Goal: Transaction & Acquisition: Obtain resource

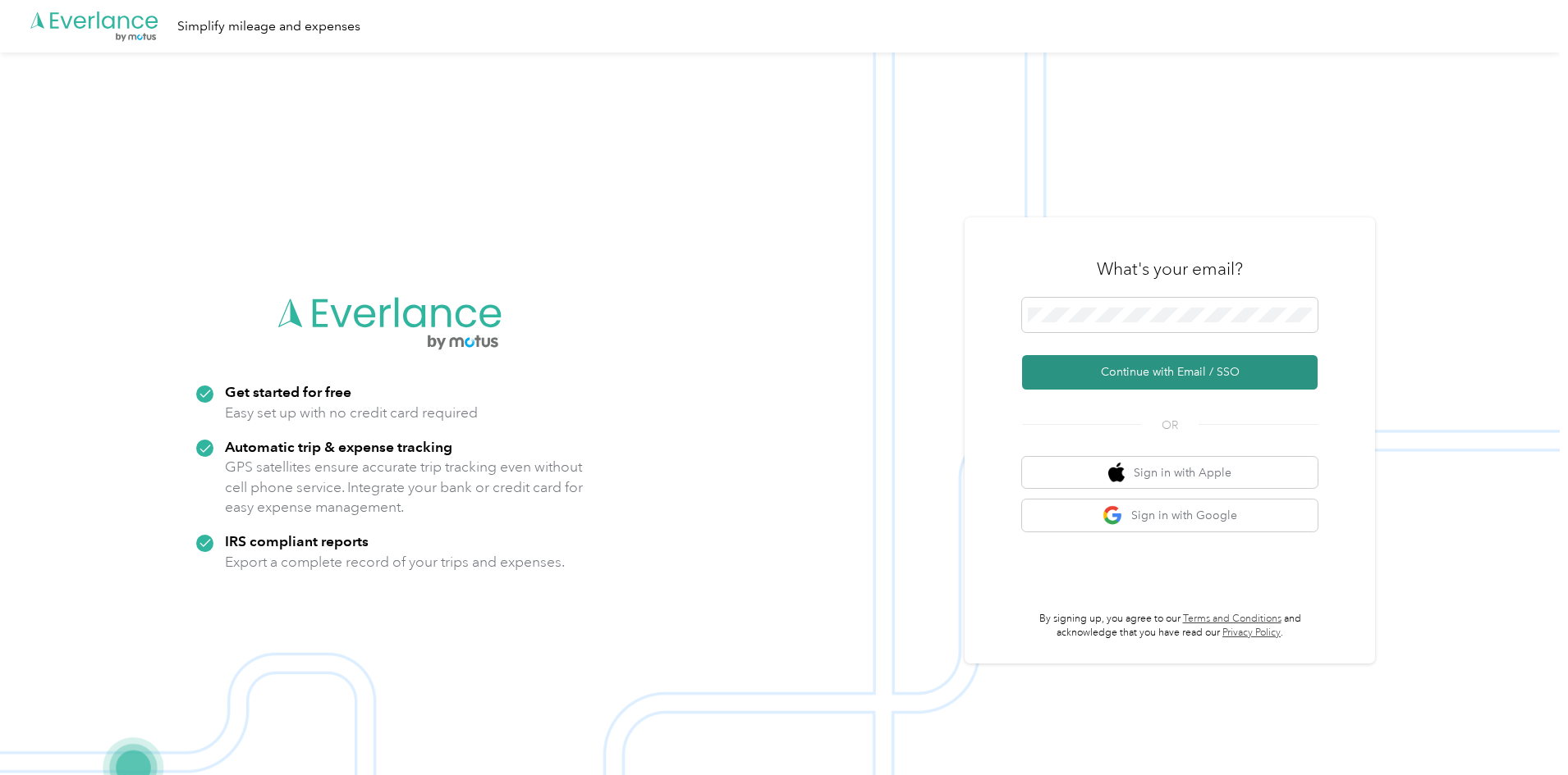
click at [1158, 371] on button "Continue with Email / SSO" at bounding box center [1169, 372] width 295 height 34
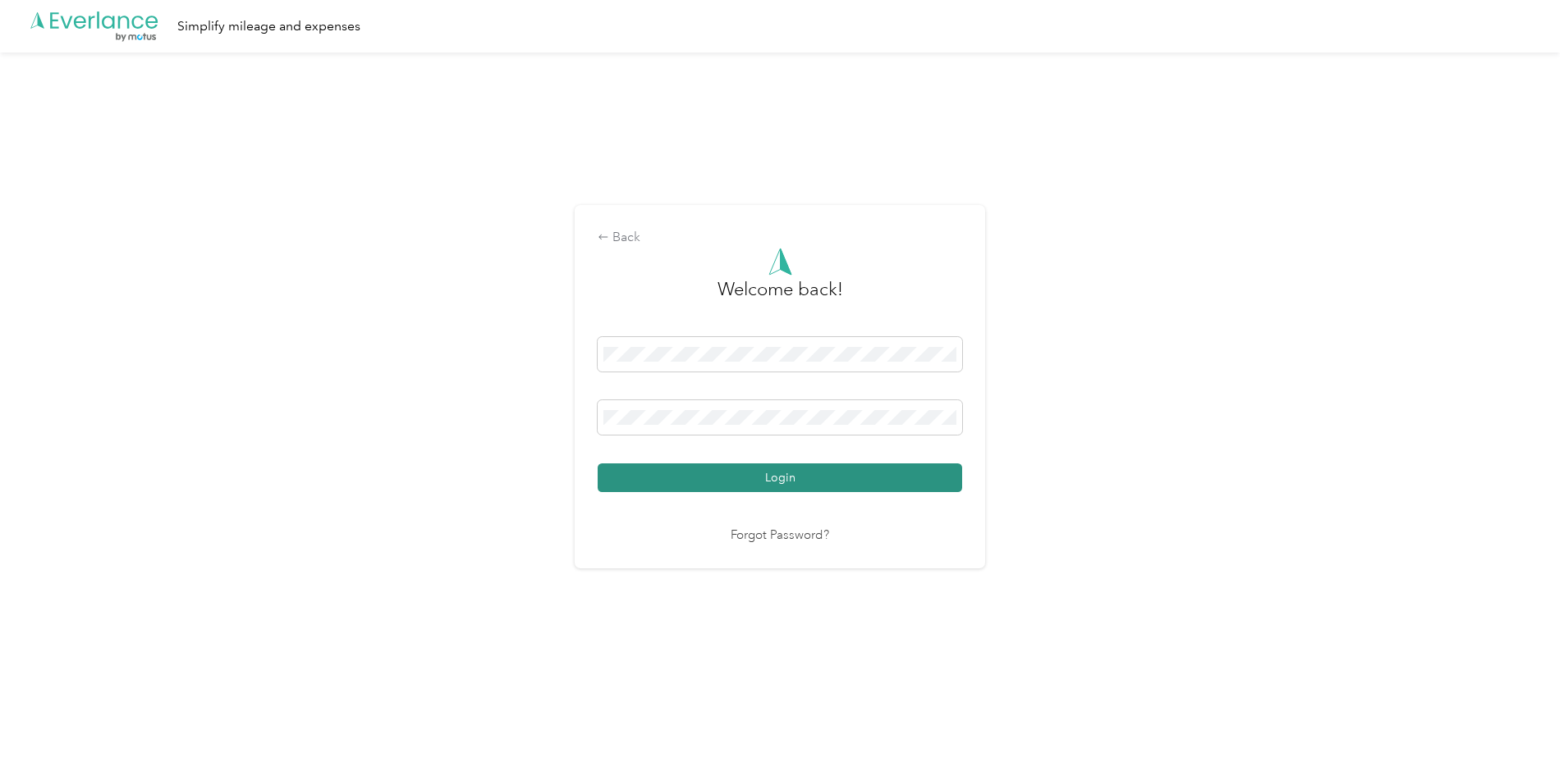
click at [756, 479] on button "Login" at bounding box center [780, 478] width 364 height 29
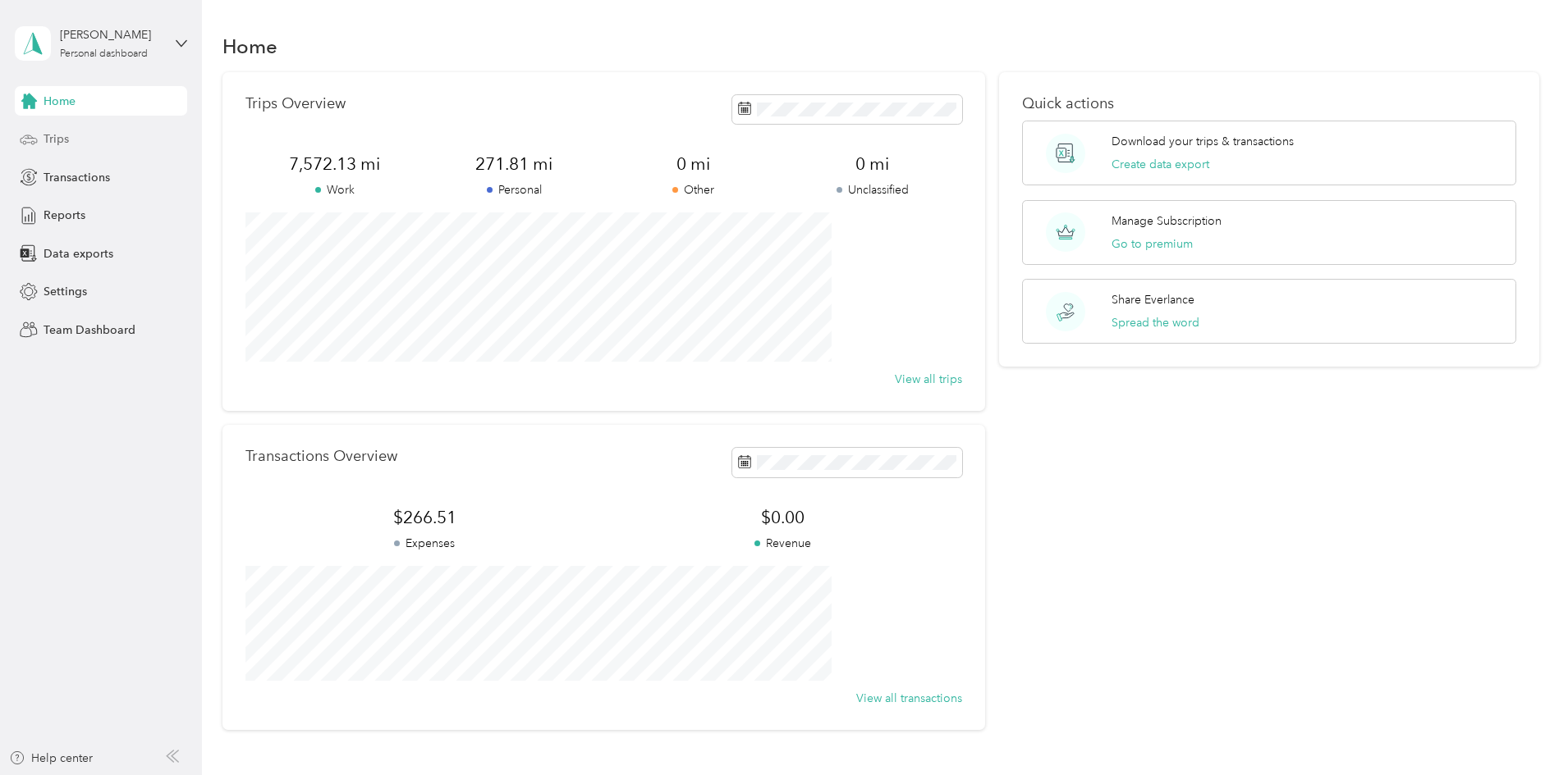
click at [67, 144] on span "Trips" at bounding box center [56, 139] width 26 height 18
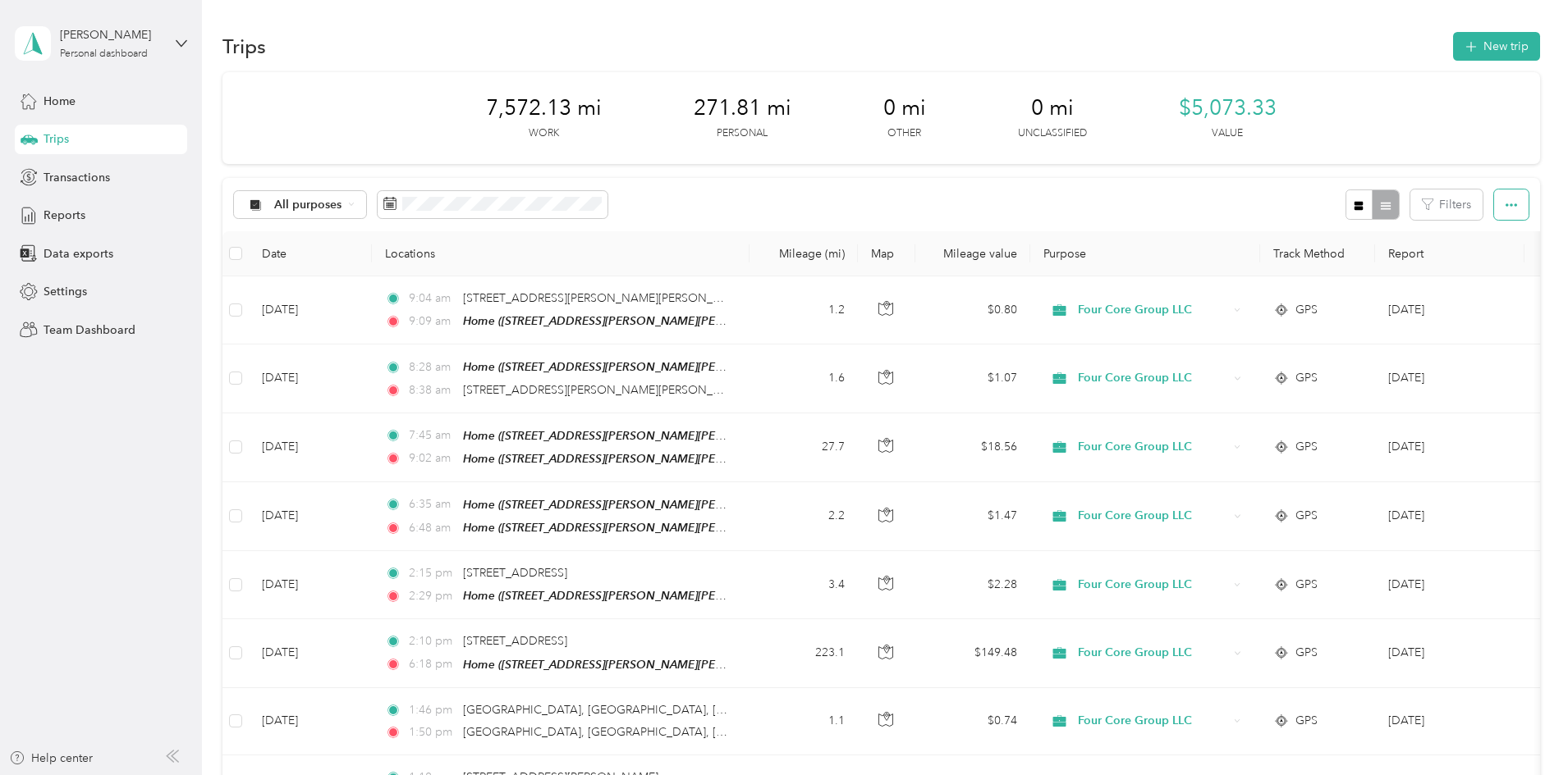
click at [1494, 202] on button "button" at bounding box center [1511, 205] width 34 height 30
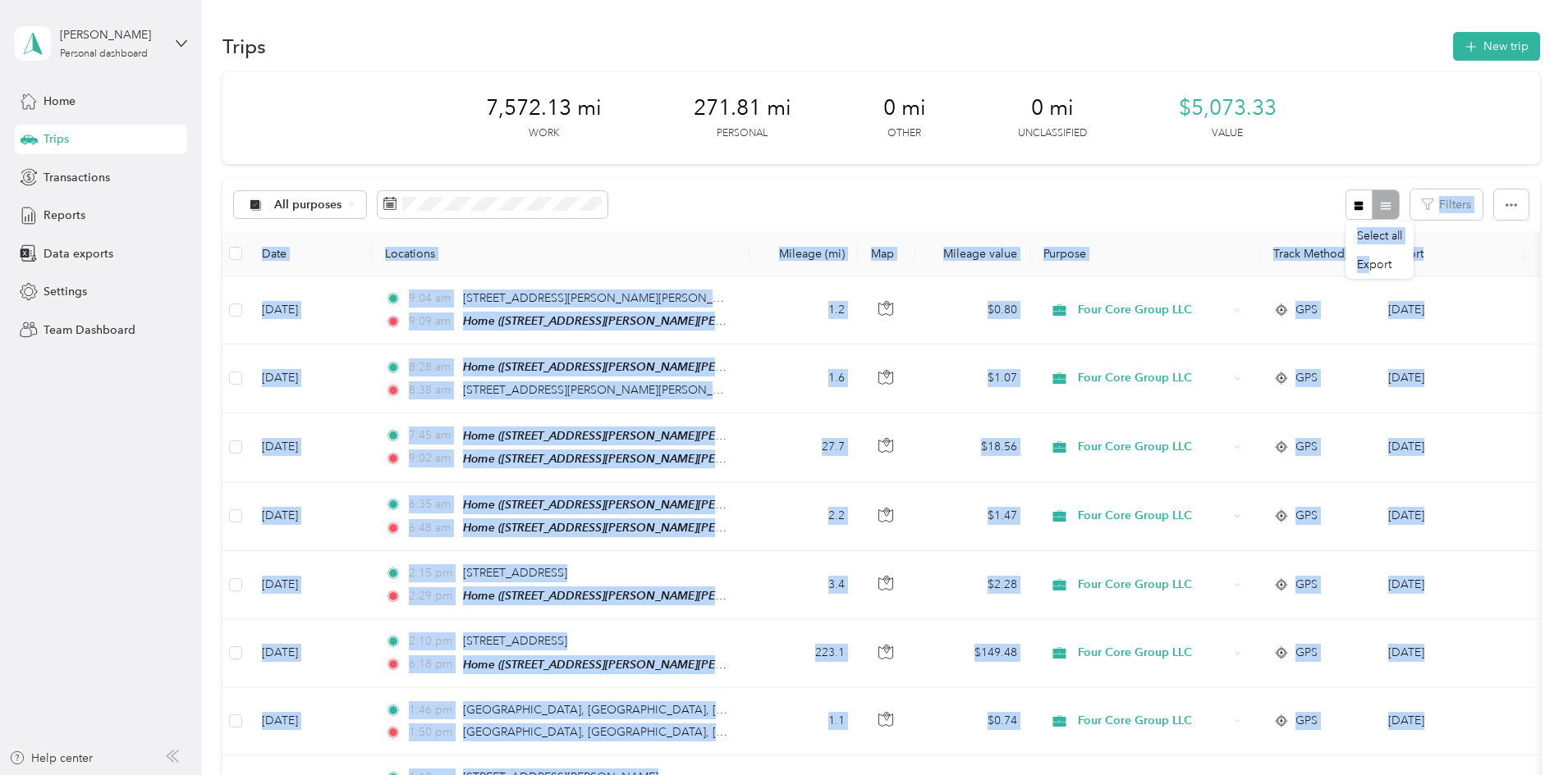
drag, startPoint x: 1370, startPoint y: 260, endPoint x: 819, endPoint y: 173, distance: 557.8
click at [819, 173] on body "[PERSON_NAME] Personal dashboard Home Trips Transactions Reports Data exports S…" at bounding box center [780, 387] width 1559 height 775
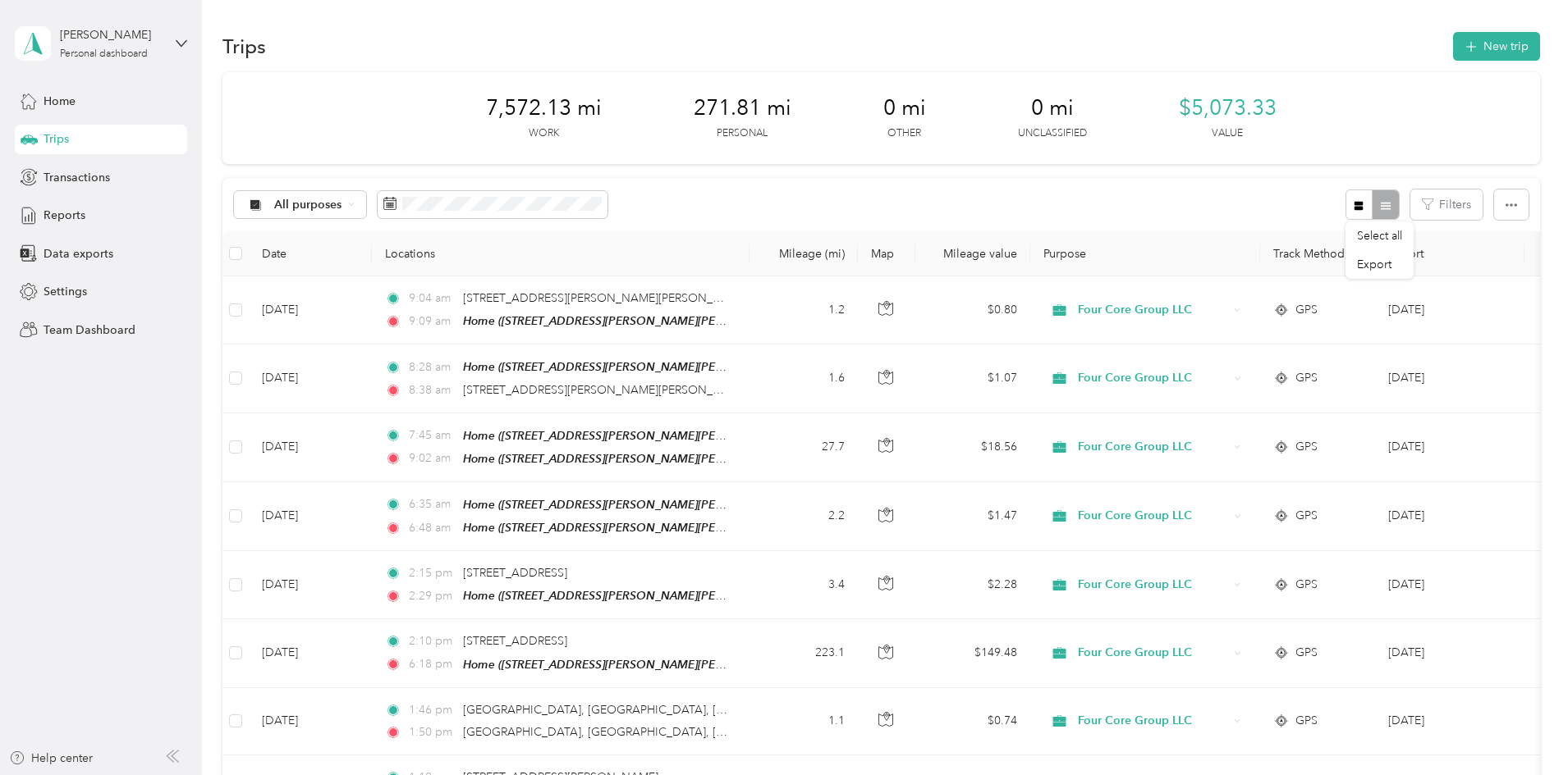
click at [812, 196] on div "All purposes Filters" at bounding box center [881, 205] width 1318 height 53
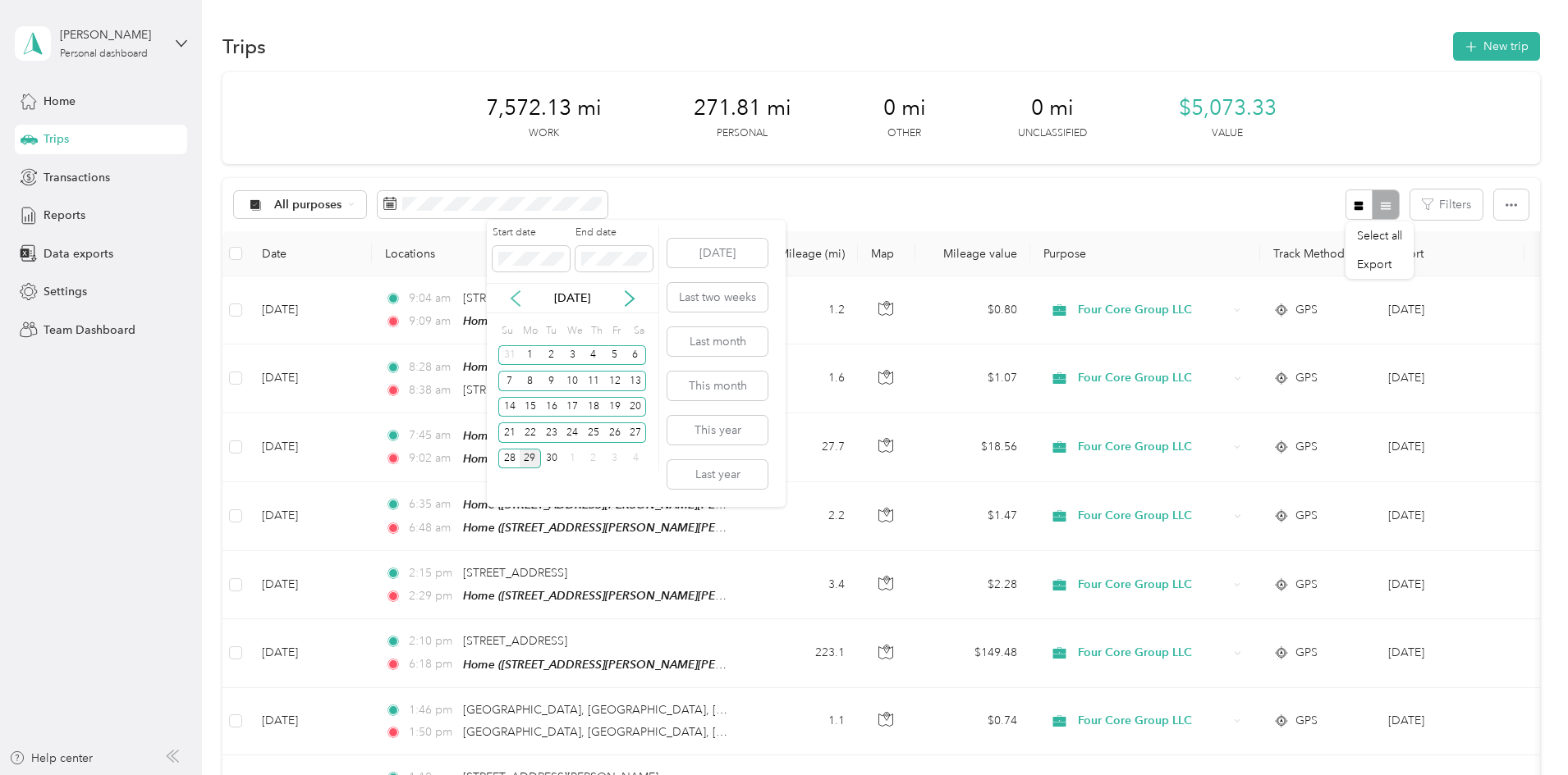
click at [517, 301] on icon at bounding box center [515, 298] width 17 height 17
click at [637, 298] on icon at bounding box center [630, 298] width 17 height 17
click at [609, 356] on div "1" at bounding box center [615, 355] width 21 height 20
click at [510, 489] on div "31" at bounding box center [509, 484] width 21 height 20
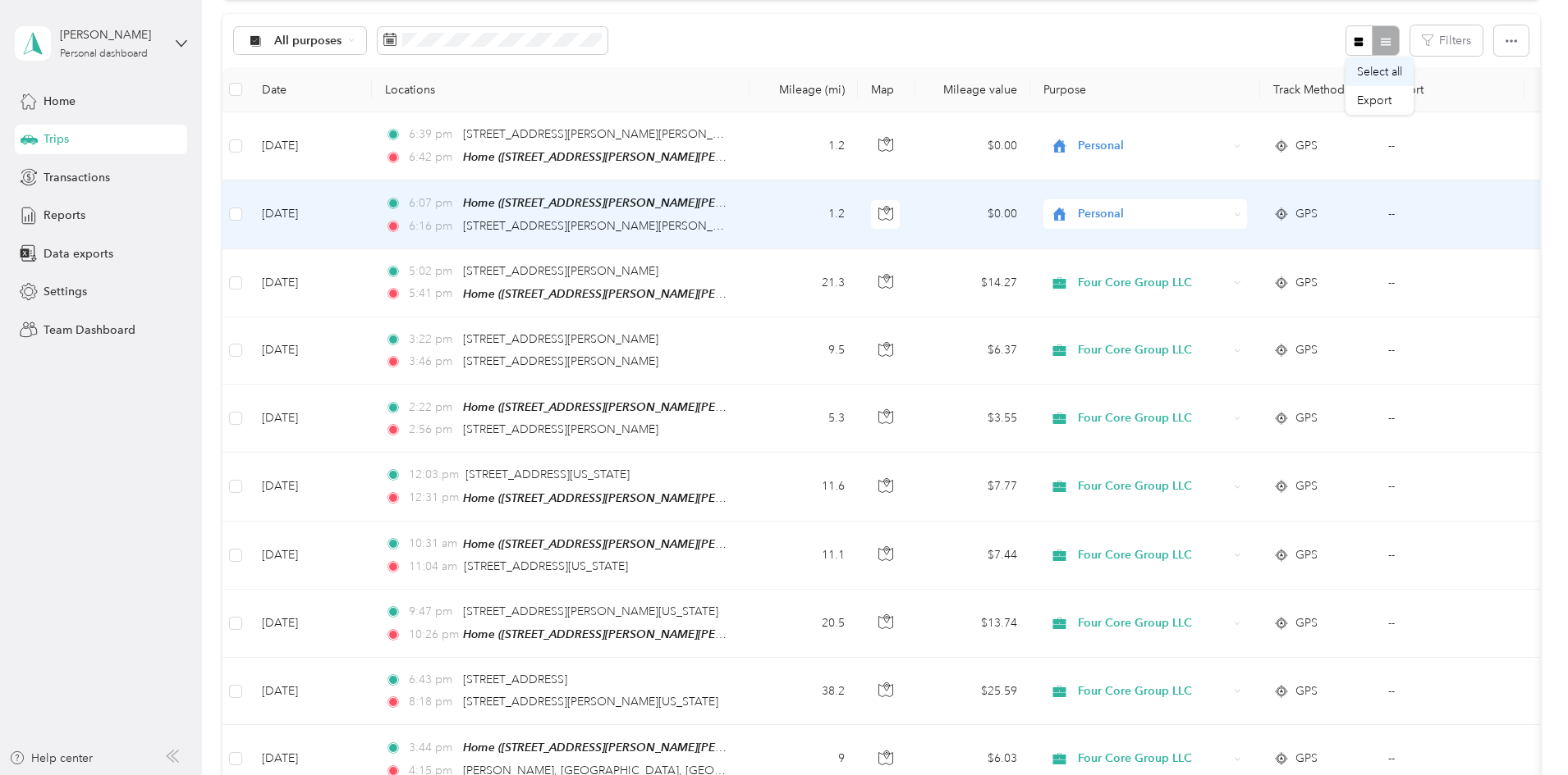
scroll to position [82, 0]
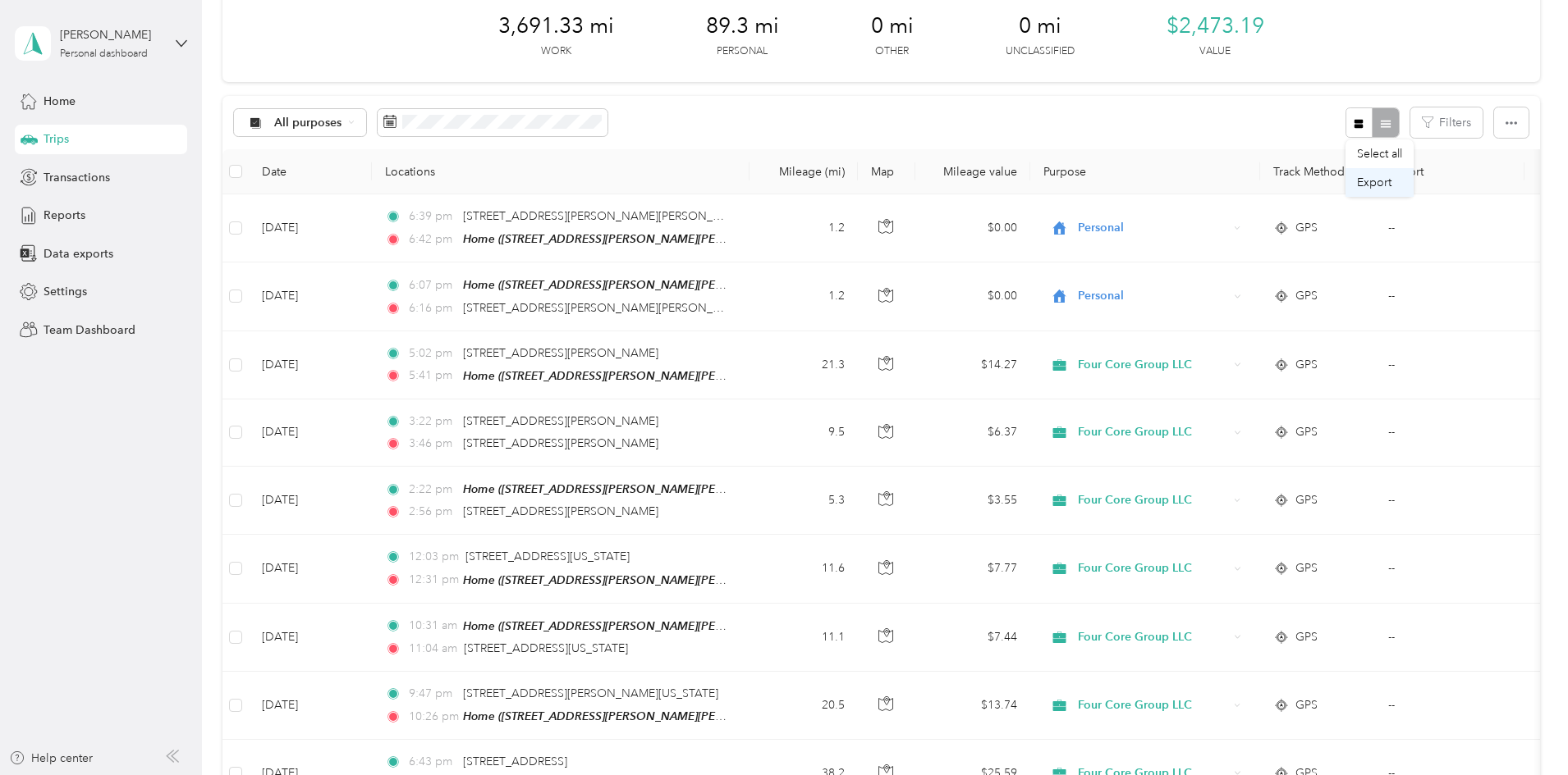
click at [1379, 183] on span "Export" at bounding box center [1373, 183] width 34 height 14
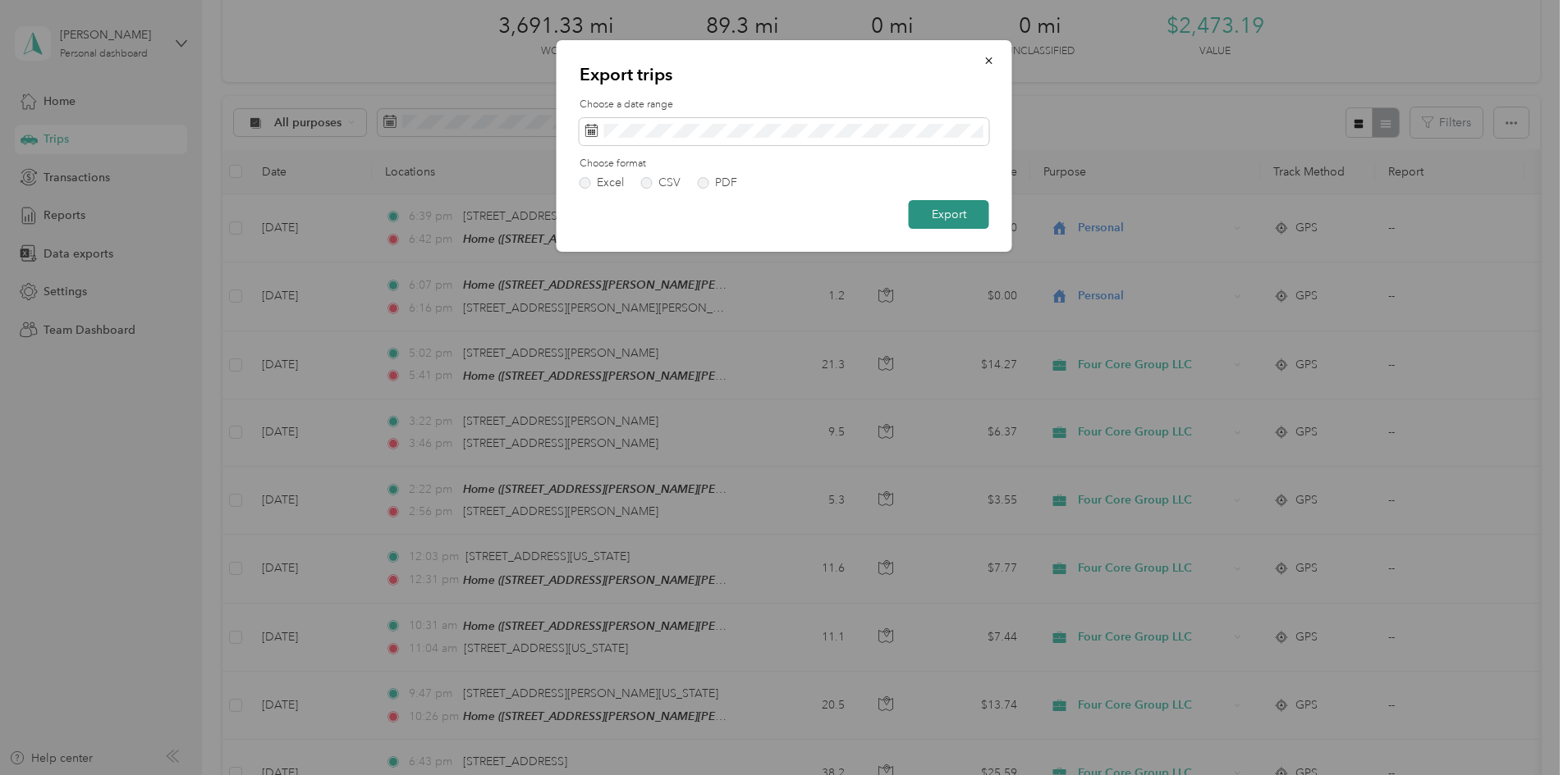
click at [959, 213] on button "Export" at bounding box center [948, 214] width 80 height 29
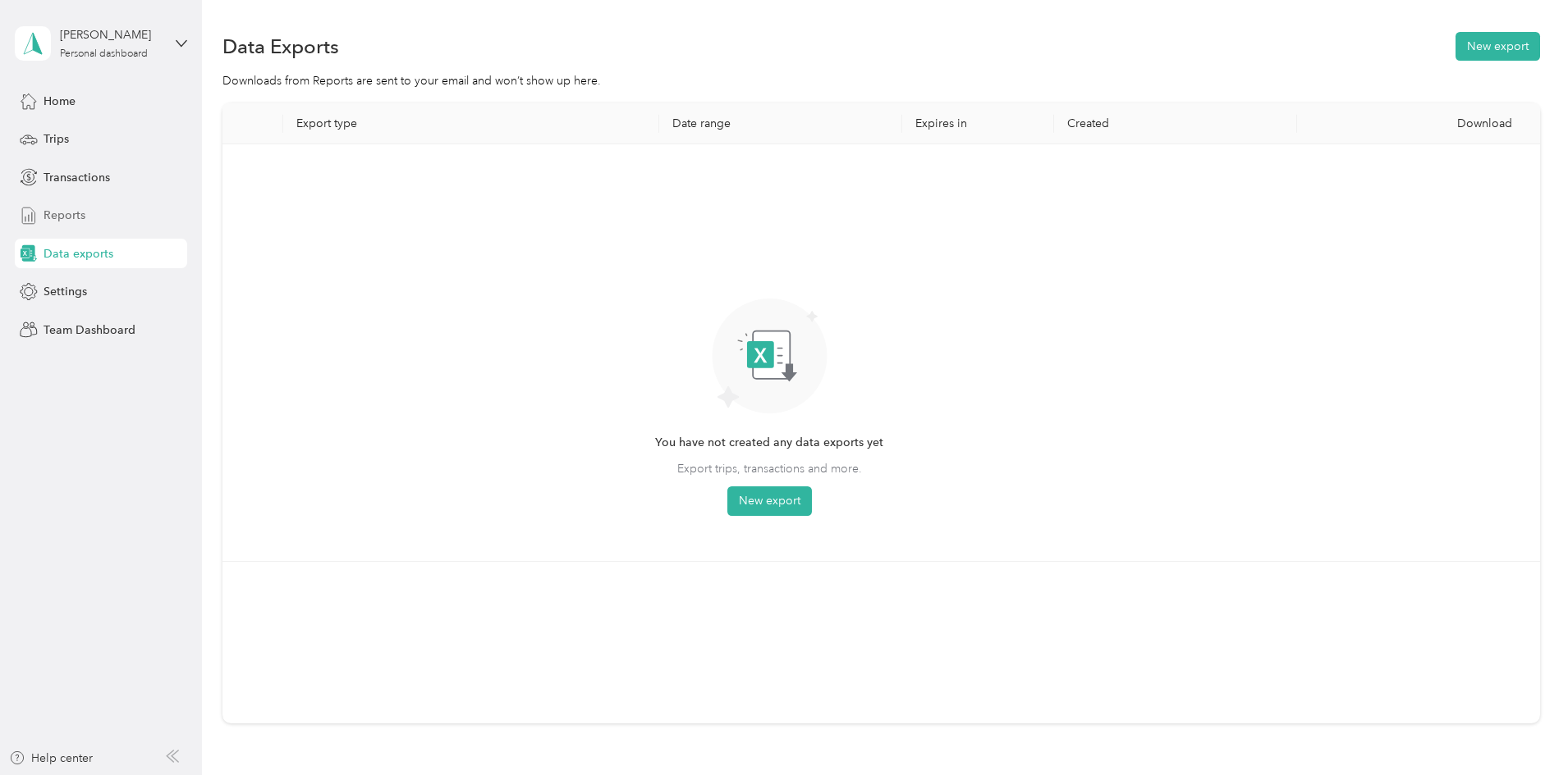
click at [64, 210] on span "Reports" at bounding box center [63, 216] width 41 height 18
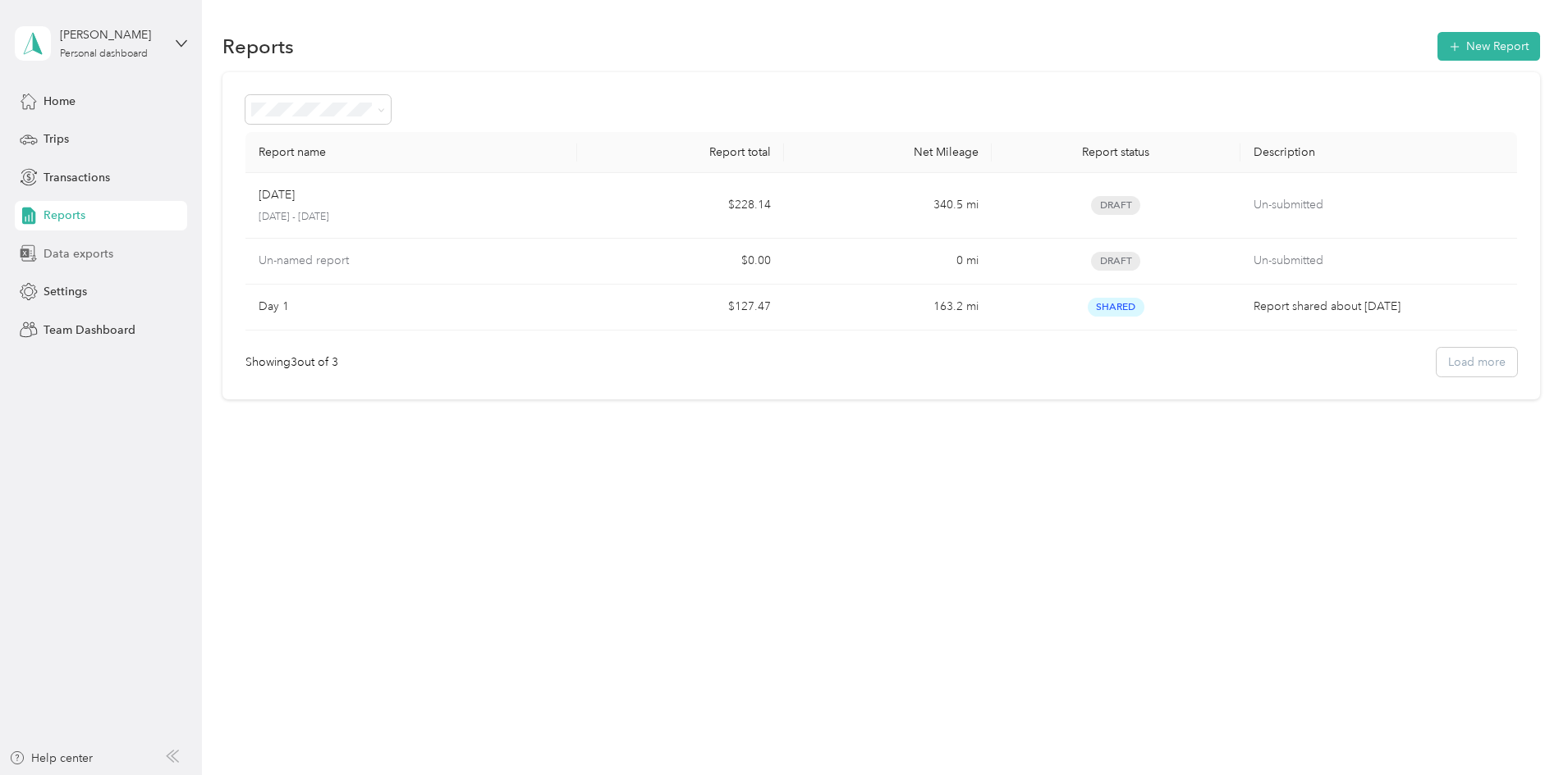
click at [82, 255] on span "Data exports" at bounding box center [78, 254] width 70 height 18
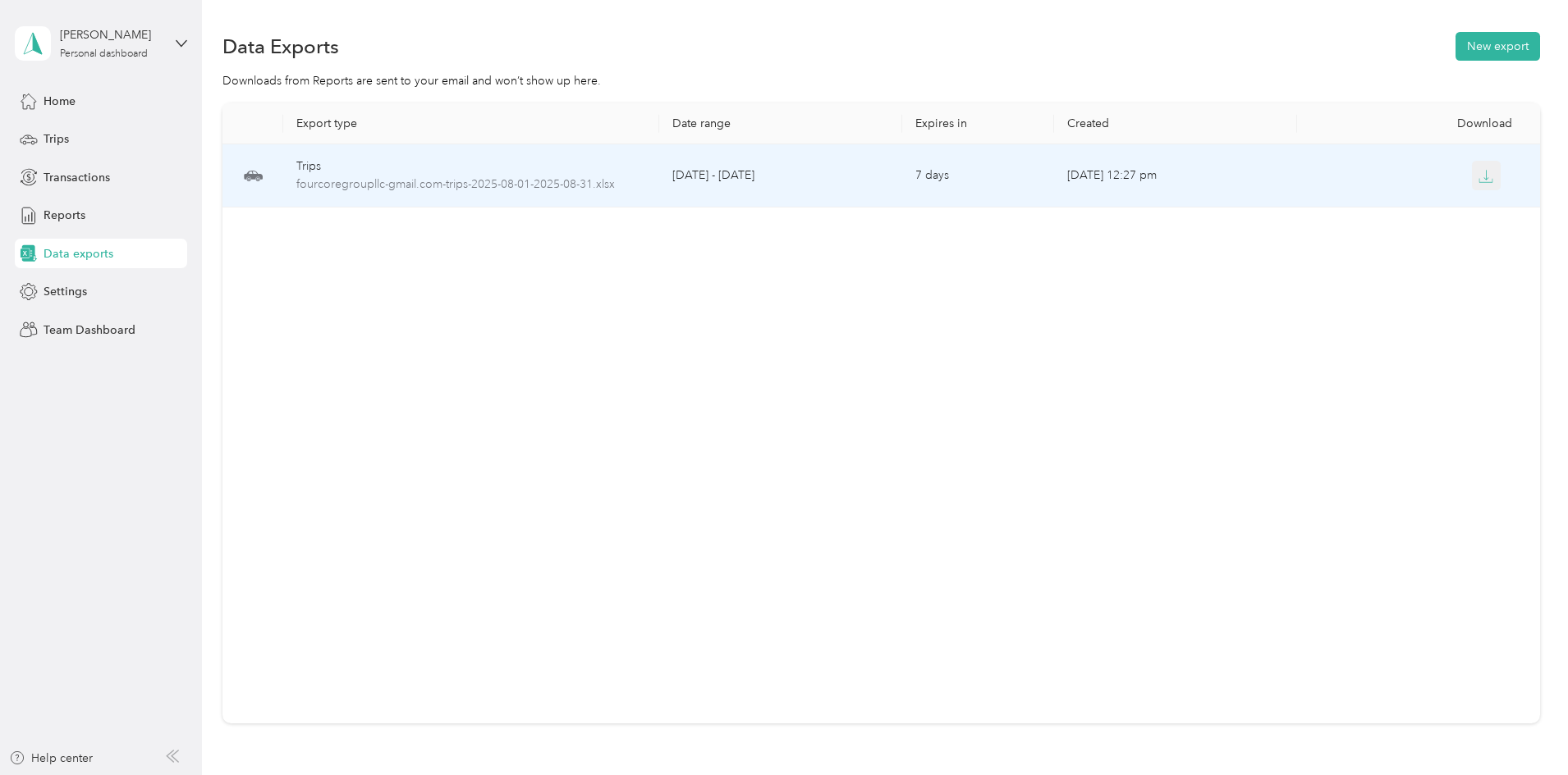
click at [1478, 173] on icon "button" at bounding box center [1485, 176] width 15 height 15
